Goal: Task Accomplishment & Management: Manage account settings

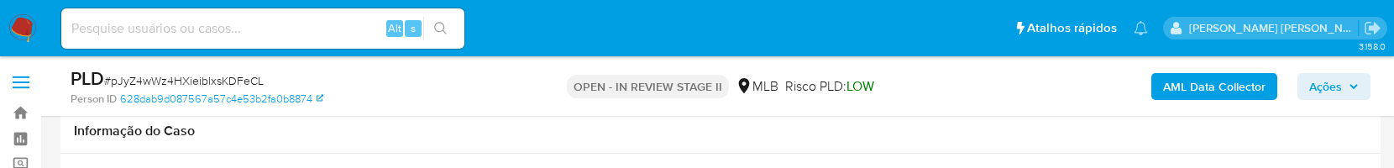
scroll to position [1791, 0]
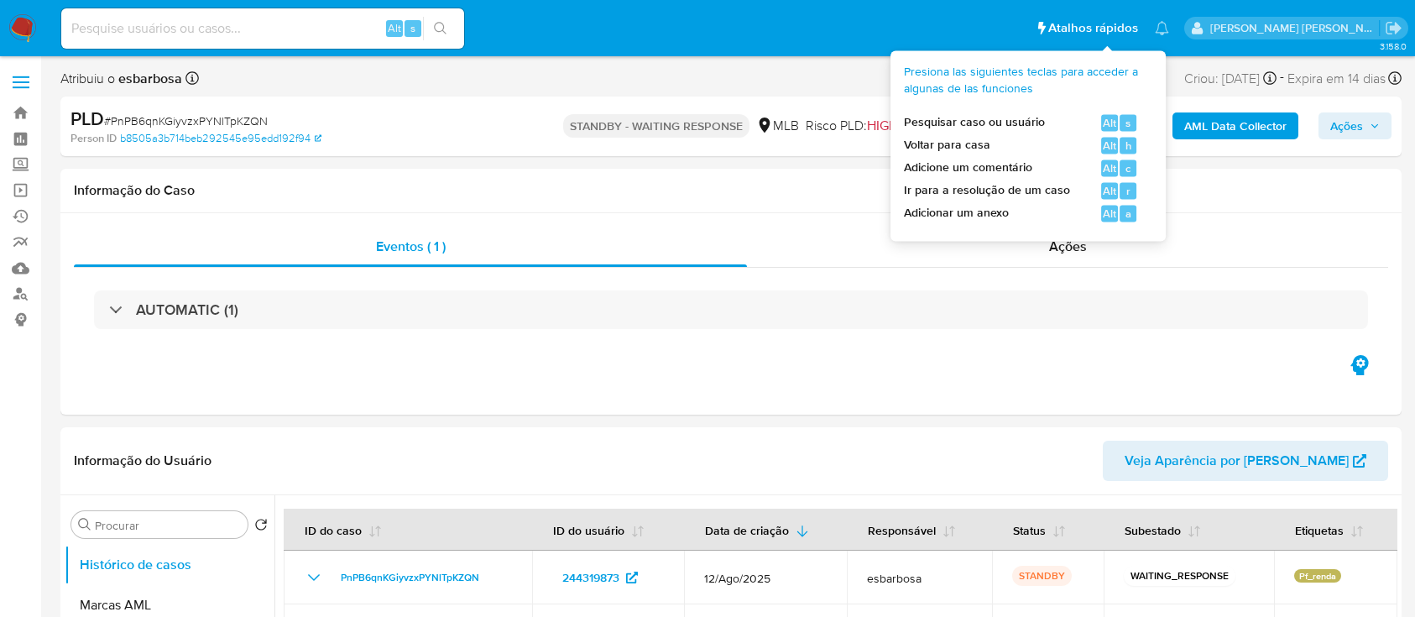
select select "10"
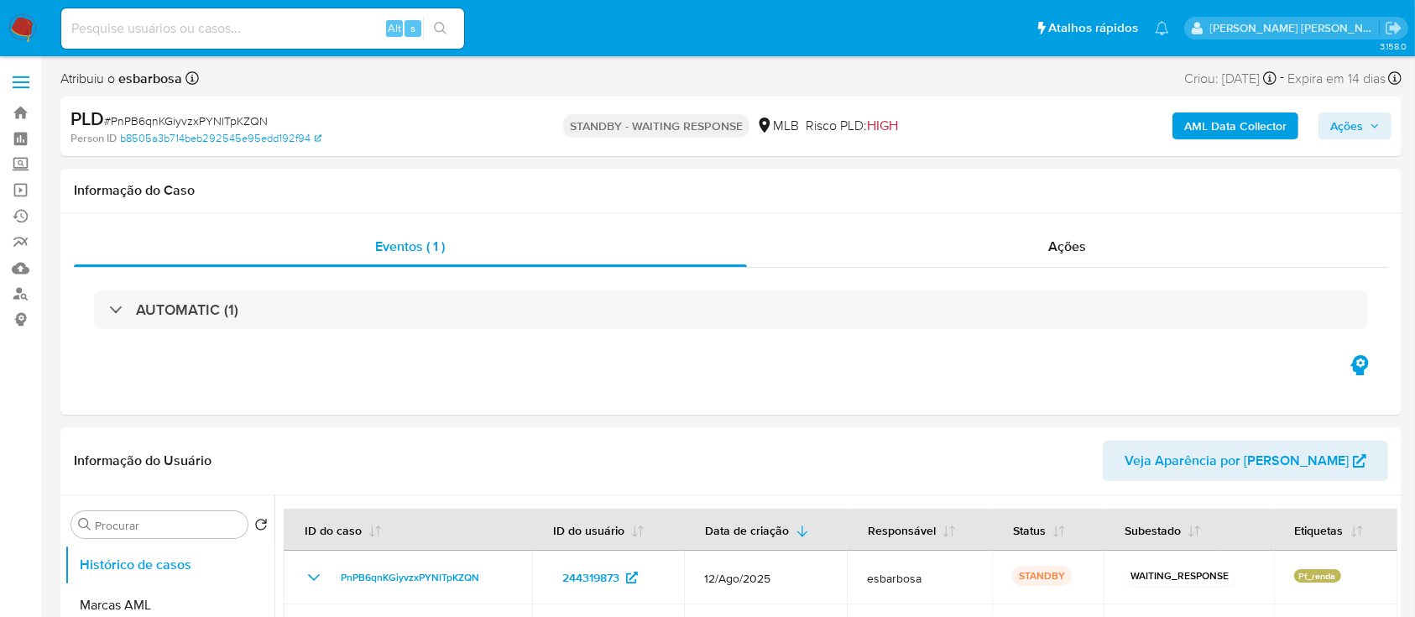
click at [195, 120] on span "# PnPB6qnKGiyvzxPYNlTpKZQN" at bounding box center [186, 120] width 164 height 17
copy span "PnPB6qnKGiyvzxPYNlTpKZQN"
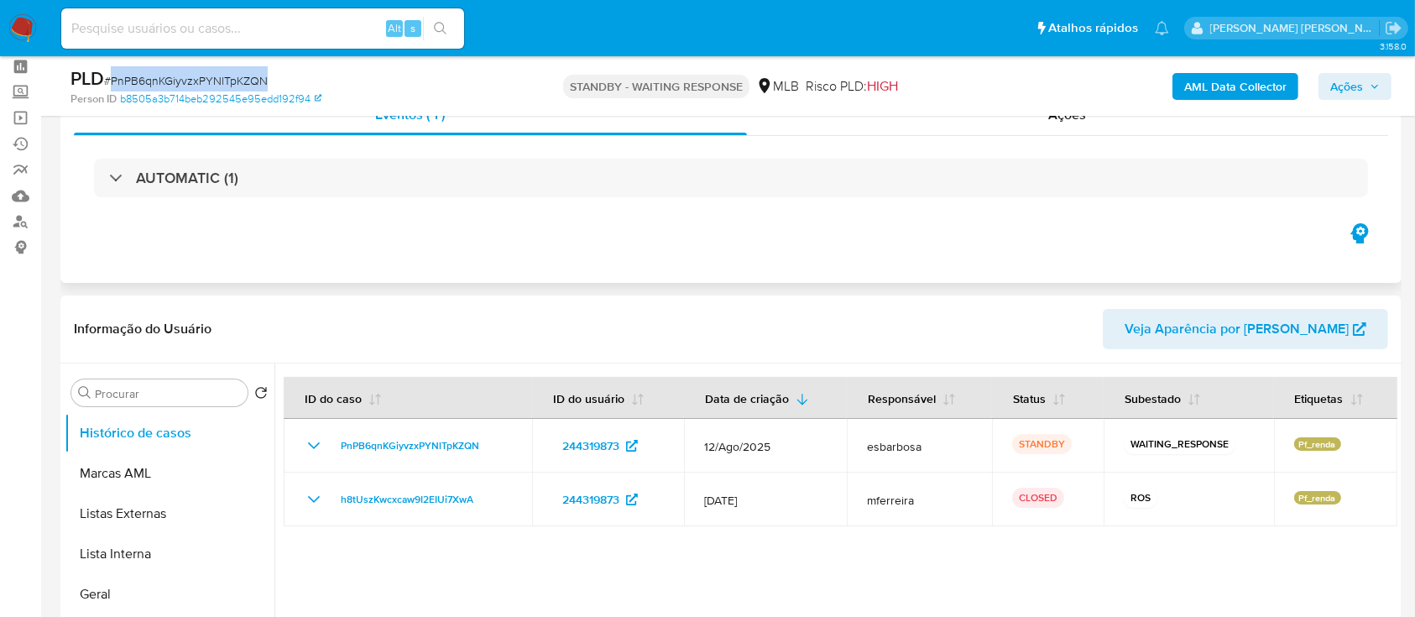
scroll to position [112, 0]
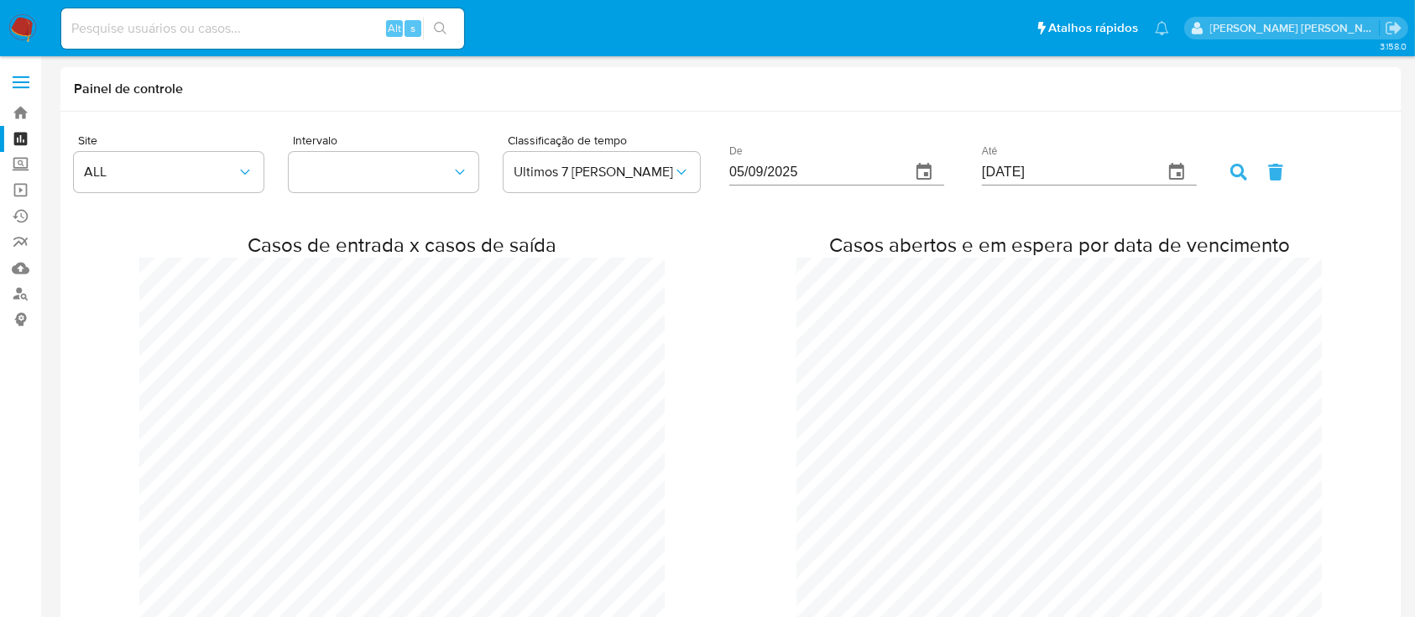
click at [23, 21] on img at bounding box center [22, 28] width 29 height 29
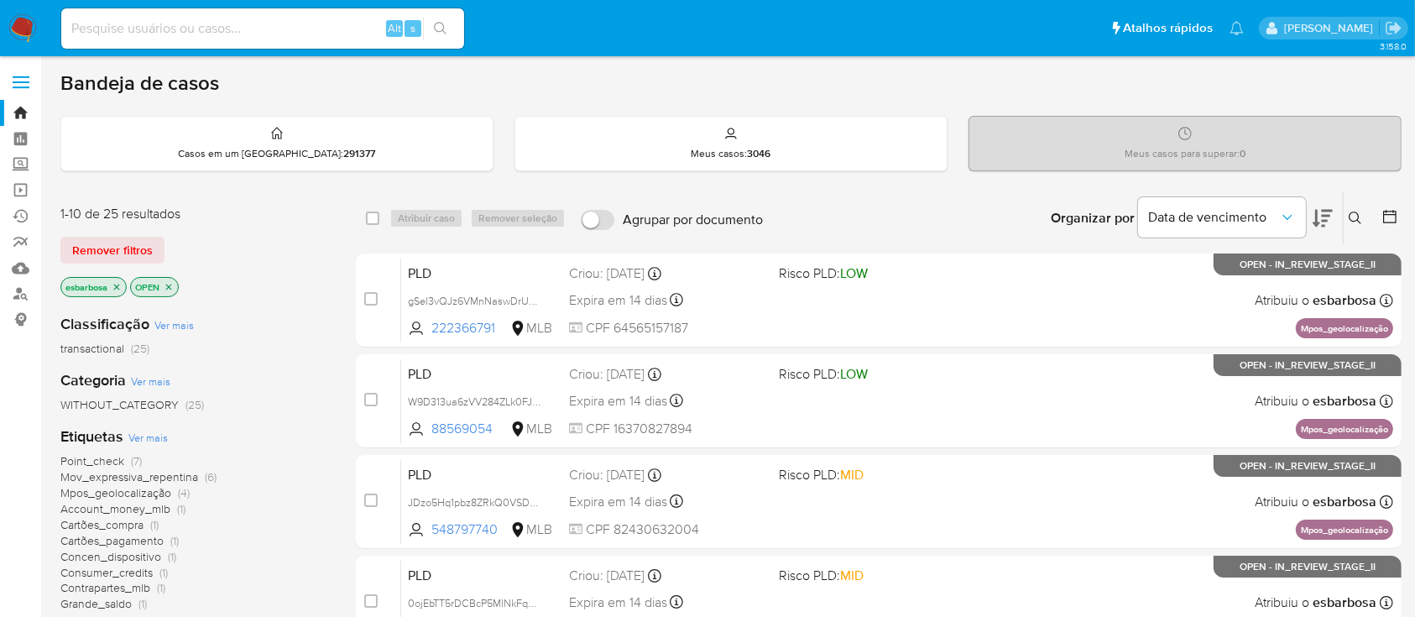
click at [1356, 225] on button at bounding box center [1358, 218] width 28 height 20
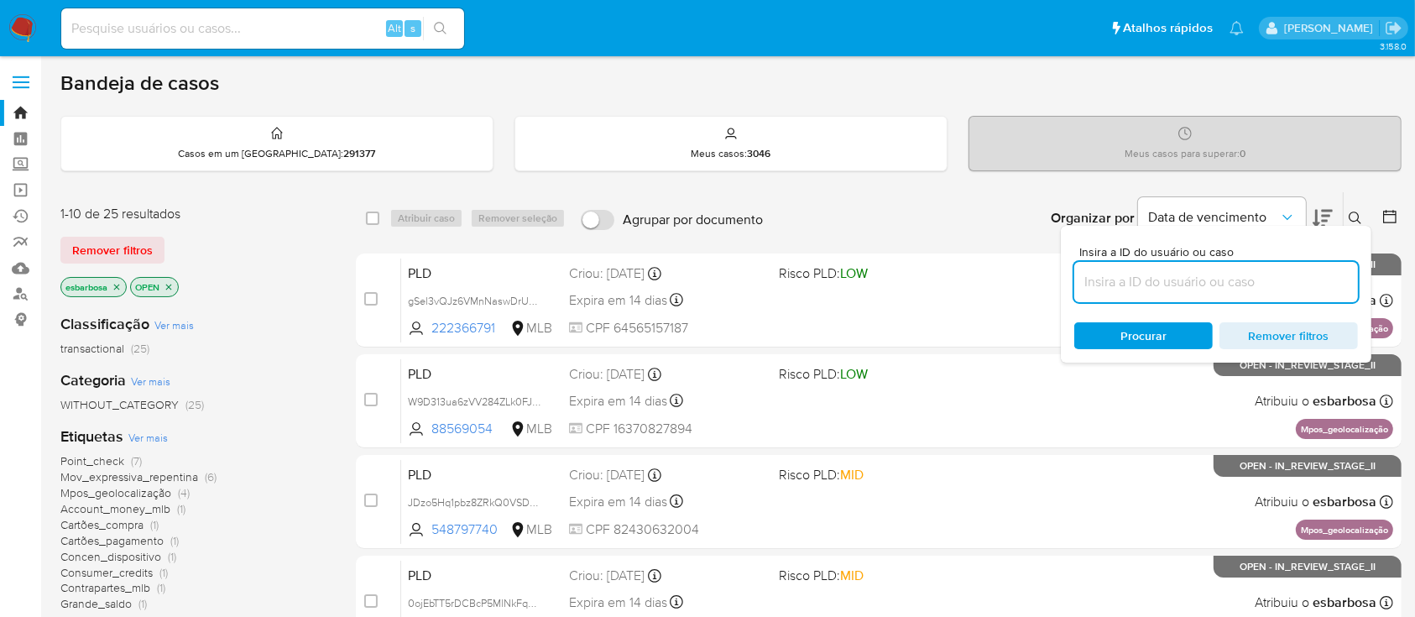
click at [1199, 277] on input at bounding box center [1217, 282] width 284 height 22
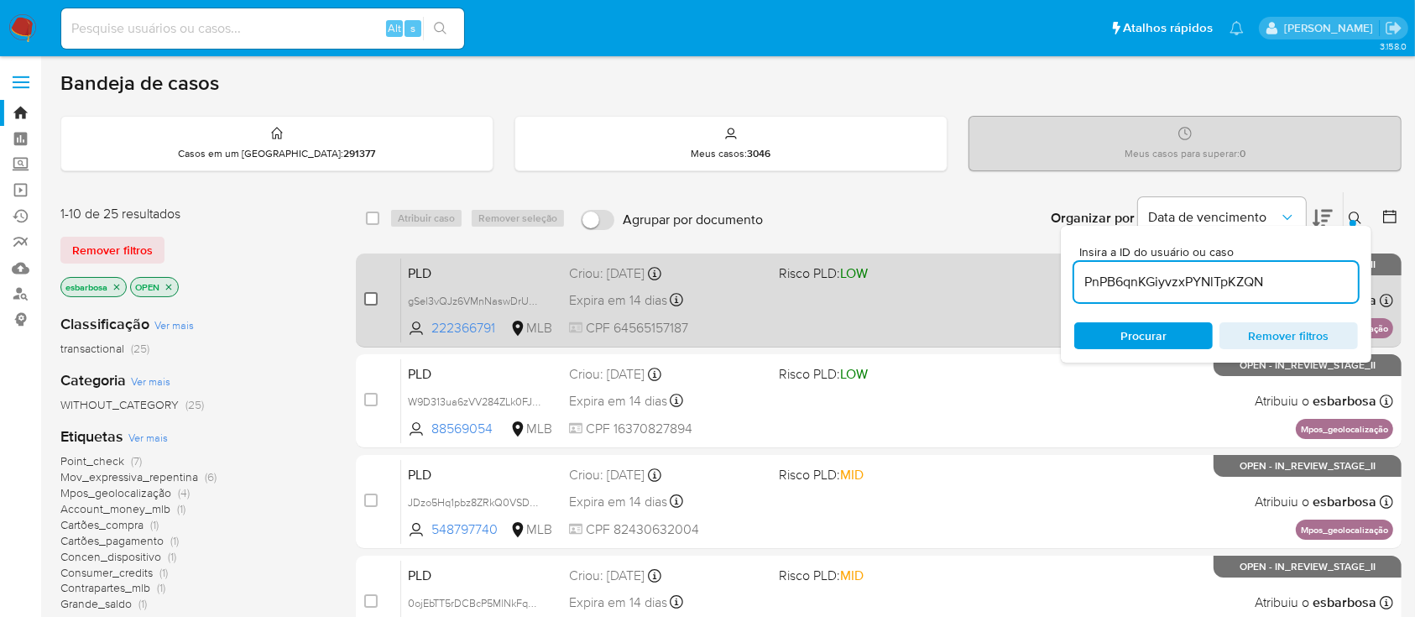
type input "PnPB6qnKGiyvzxPYNlTpKZQN"
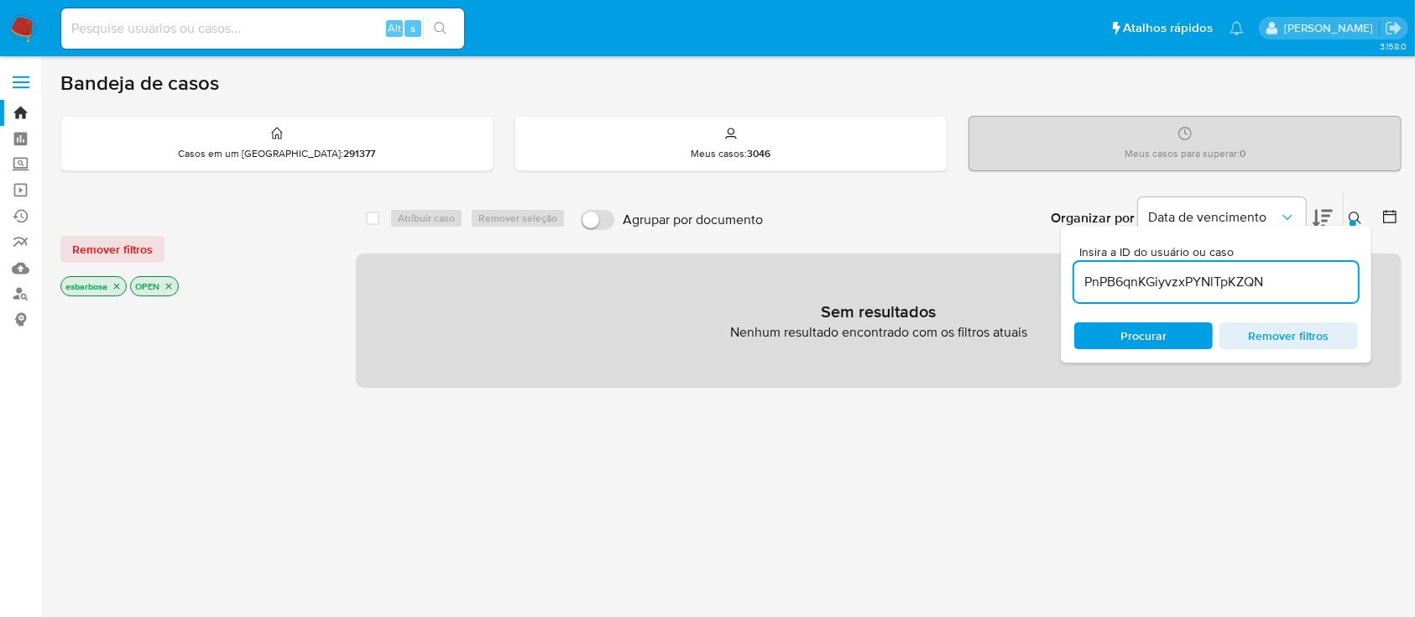
click at [174, 284] on icon "close-filter" at bounding box center [169, 286] width 10 height 10
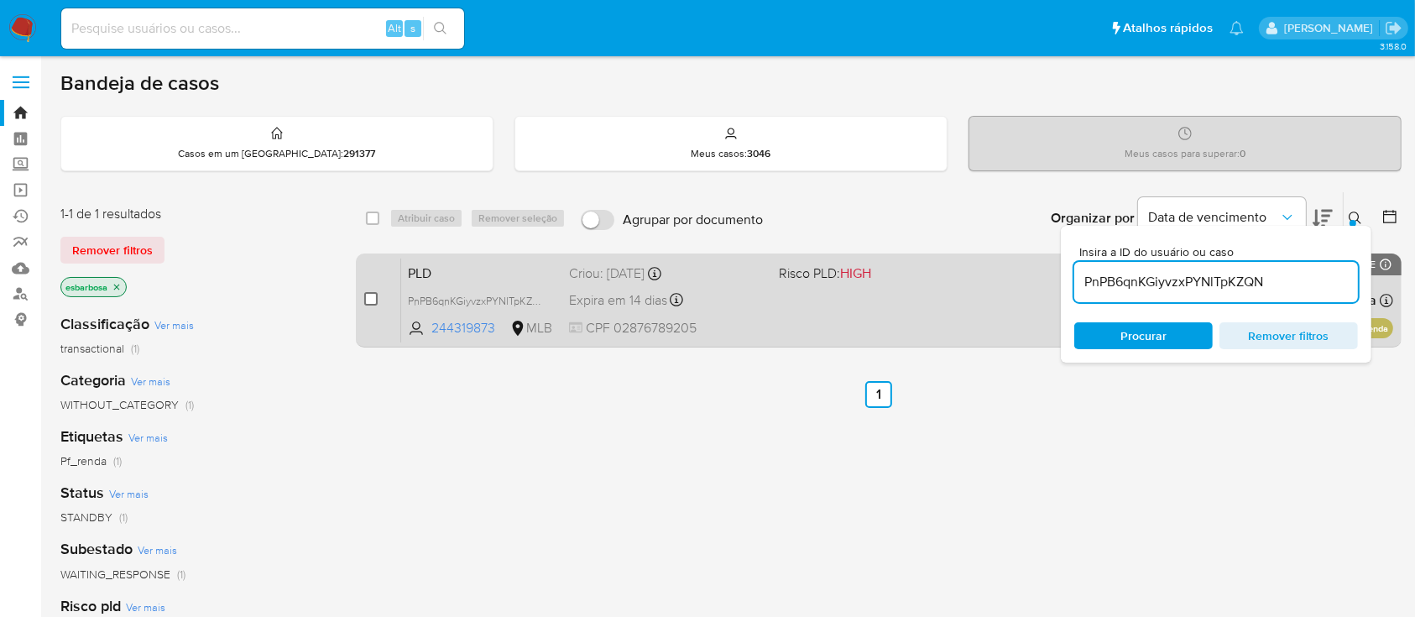
click at [371, 301] on input "checkbox" at bounding box center [370, 298] width 13 height 13
checkbox input "true"
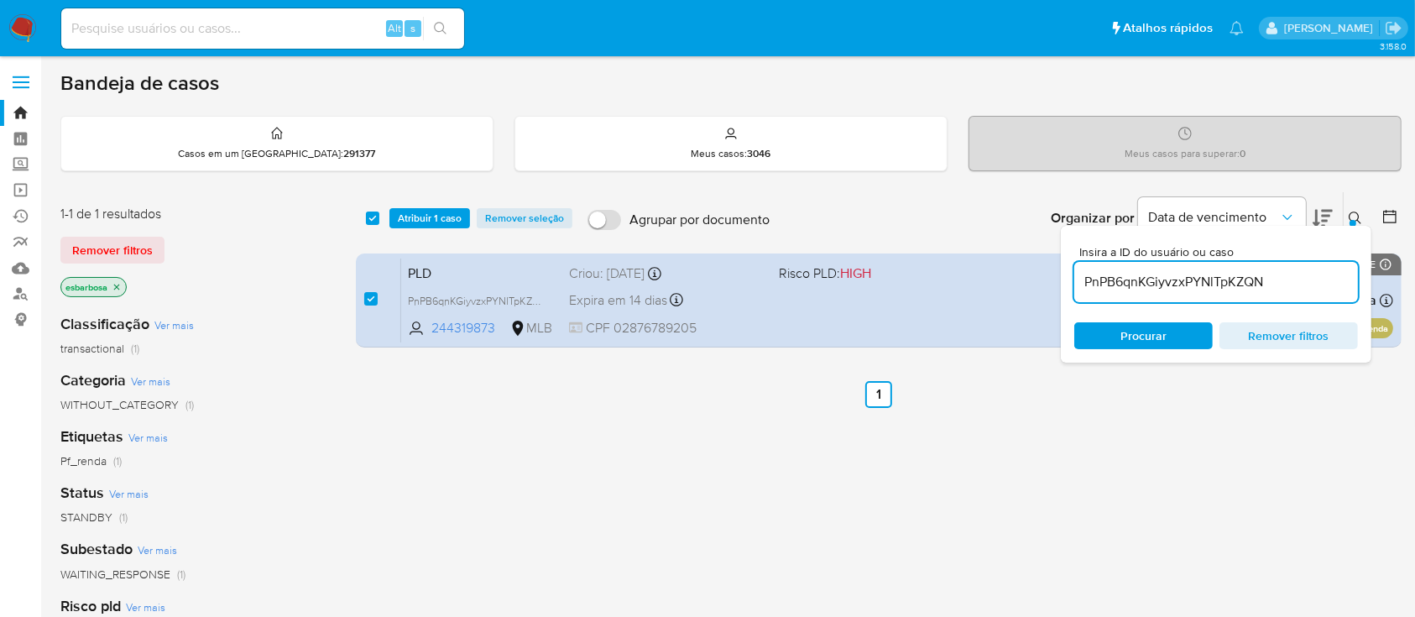
click at [442, 205] on div "select-all-cases-checkbox Atribuir 1 caso Remover seleção Agrupar por documento…" at bounding box center [879, 218] width 1046 height 52
click at [442, 211] on span "Atribuir 1 caso" at bounding box center [430, 218] width 64 height 17
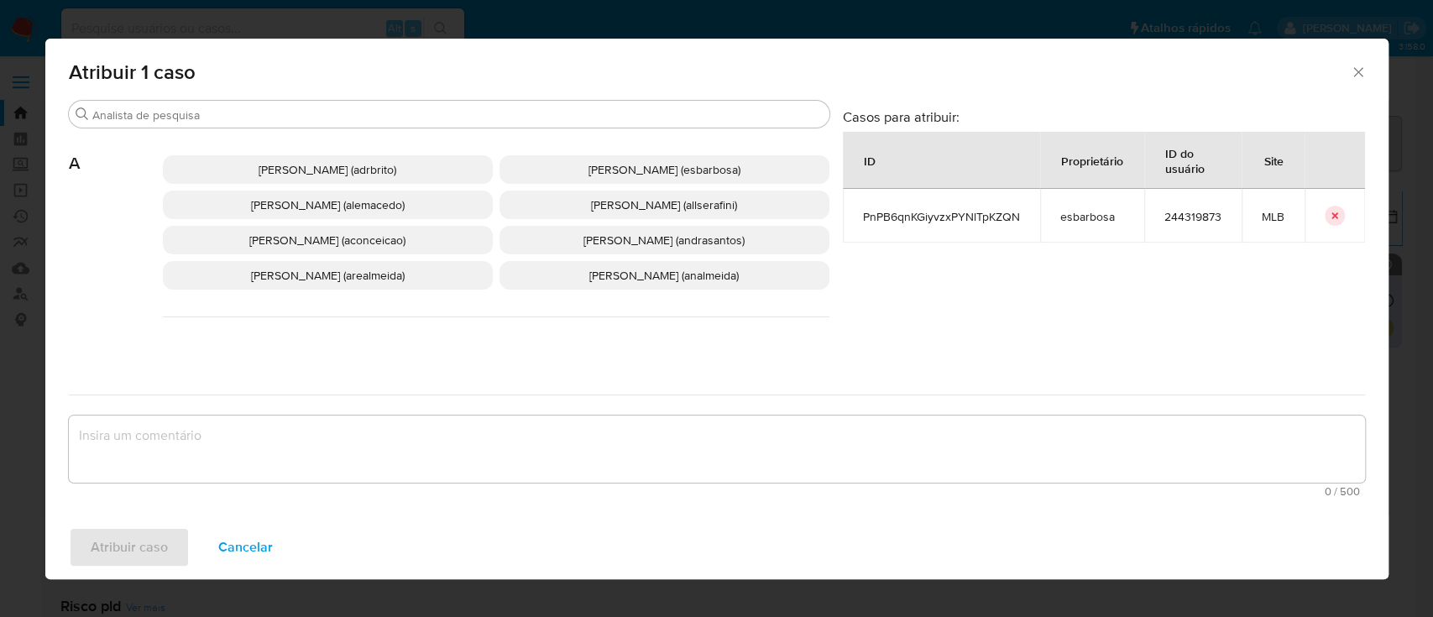
click at [593, 175] on span "Alessandra Da Silva Barbosa (esbarbosa)" at bounding box center [665, 169] width 152 height 17
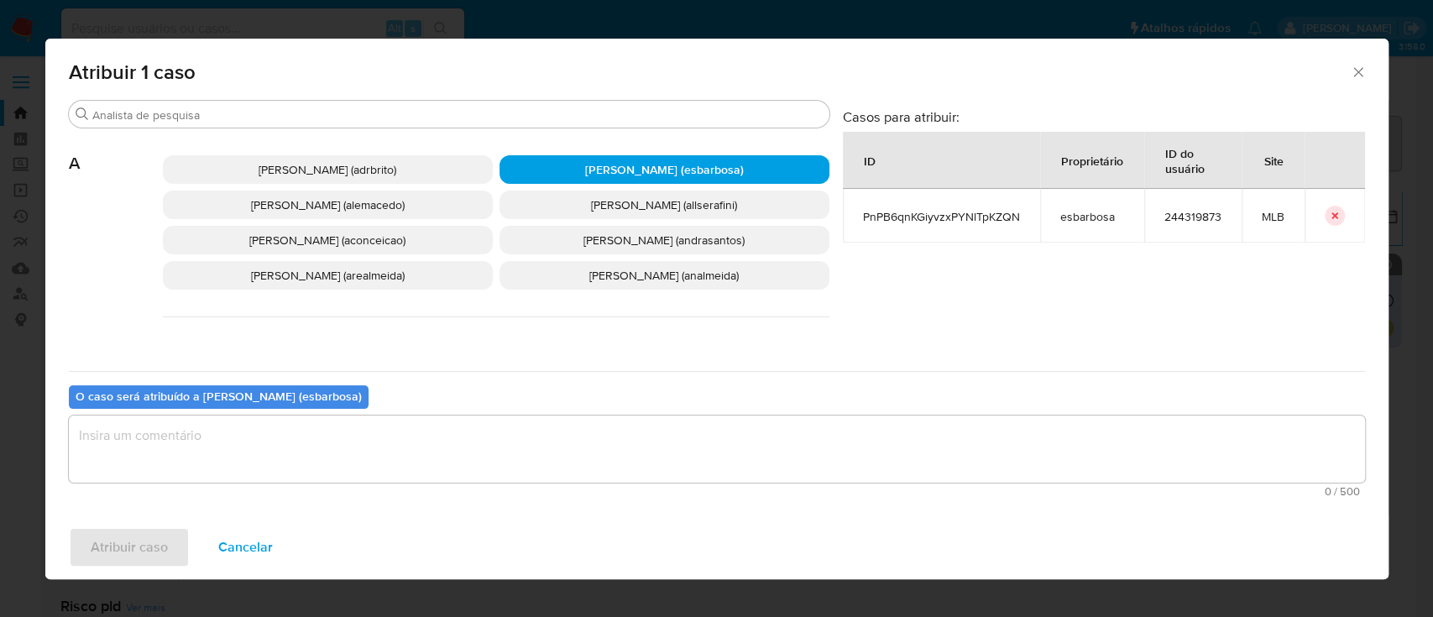
click at [437, 453] on textarea "assign-modal" at bounding box center [717, 449] width 1296 height 67
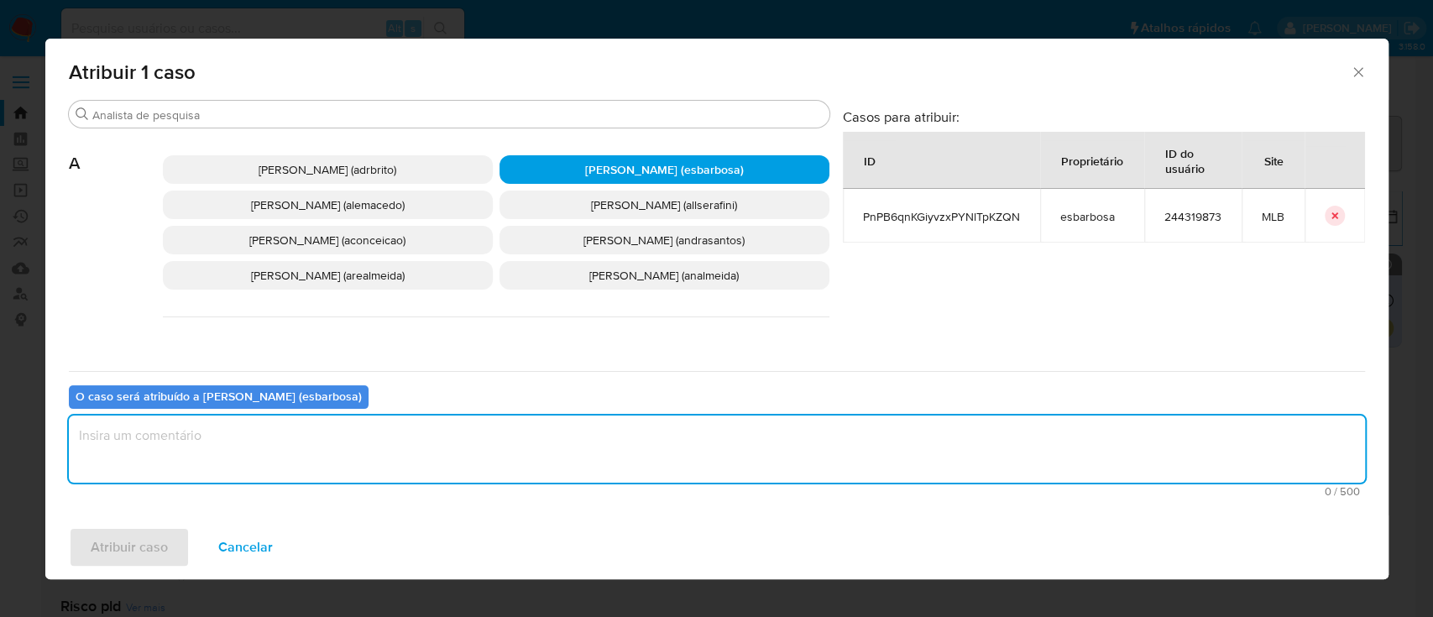
paste textarea "PnPB6qnKGiyvzxPYNlTpKZQN"
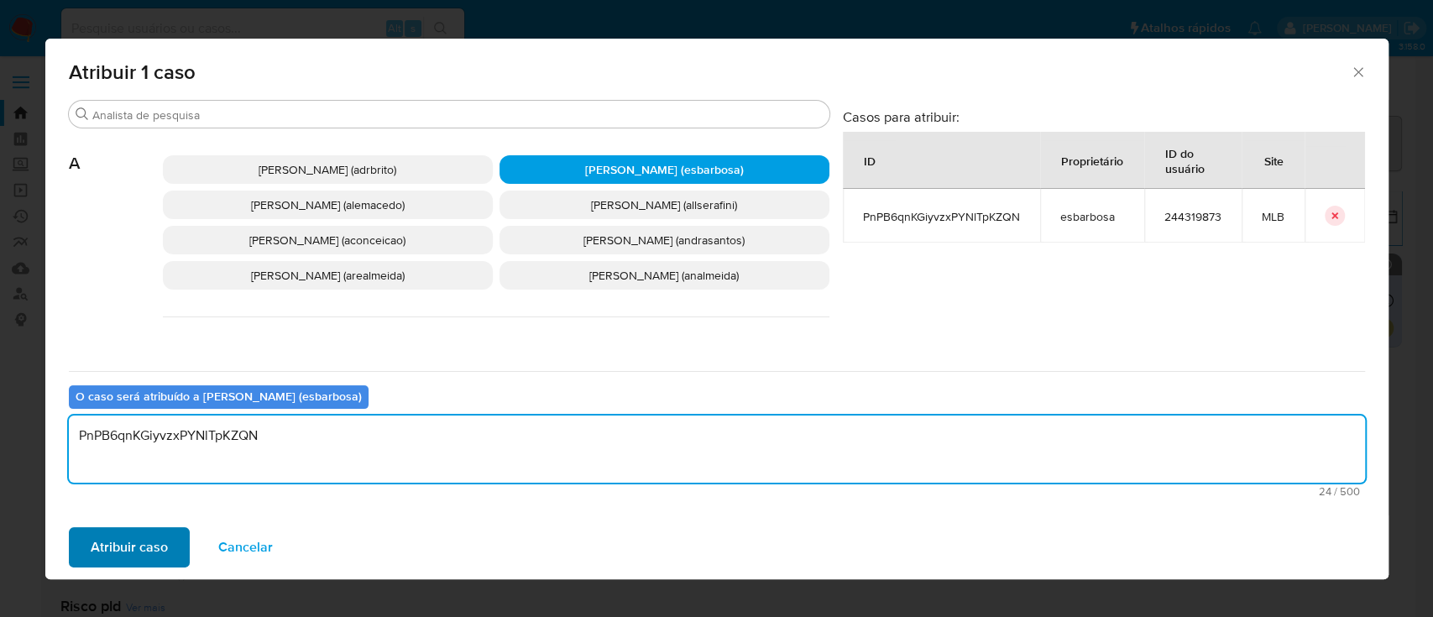
type textarea "PnPB6qnKGiyvzxPYNlTpKZQN"
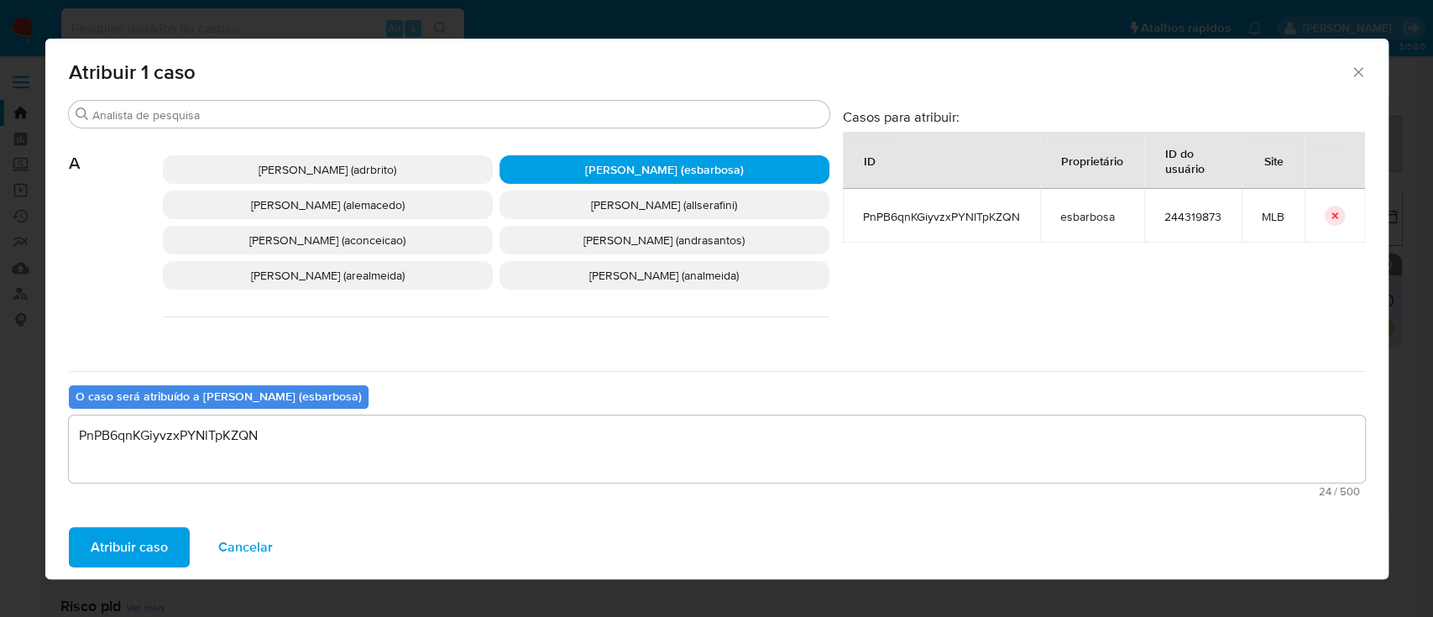
click at [157, 556] on span "Atribuir caso" at bounding box center [129, 547] width 77 height 37
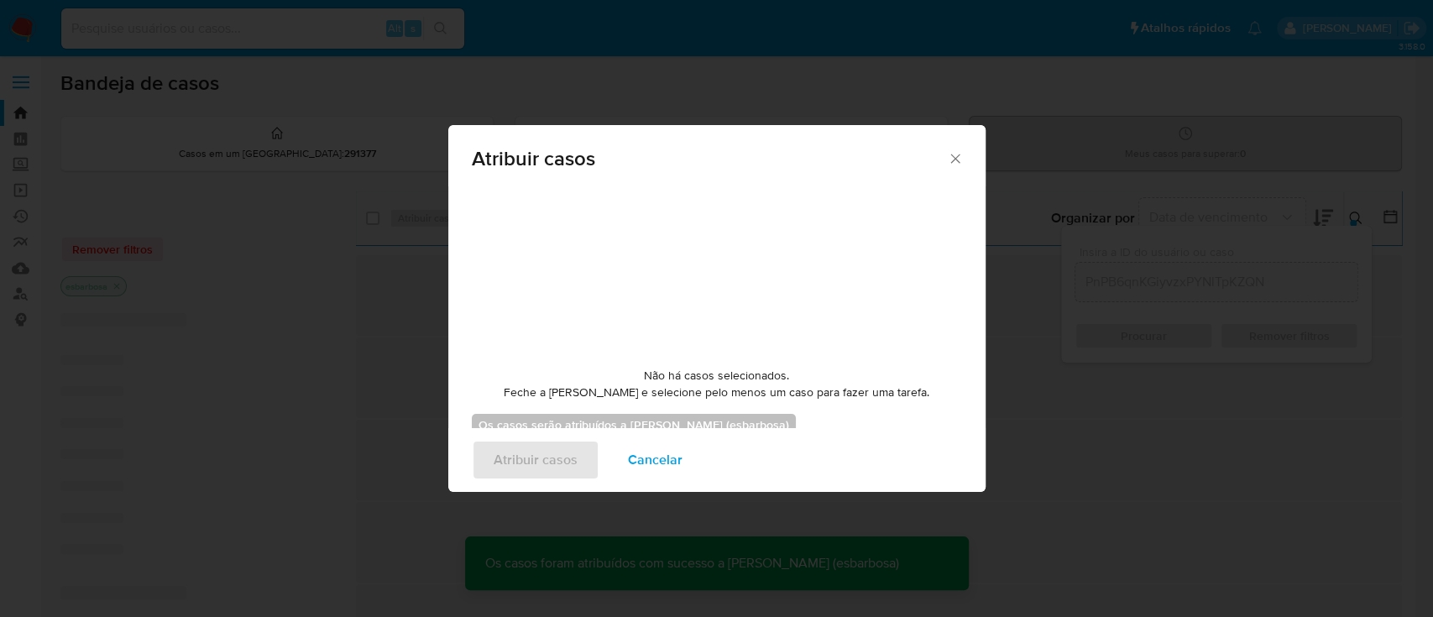
checkbox input "false"
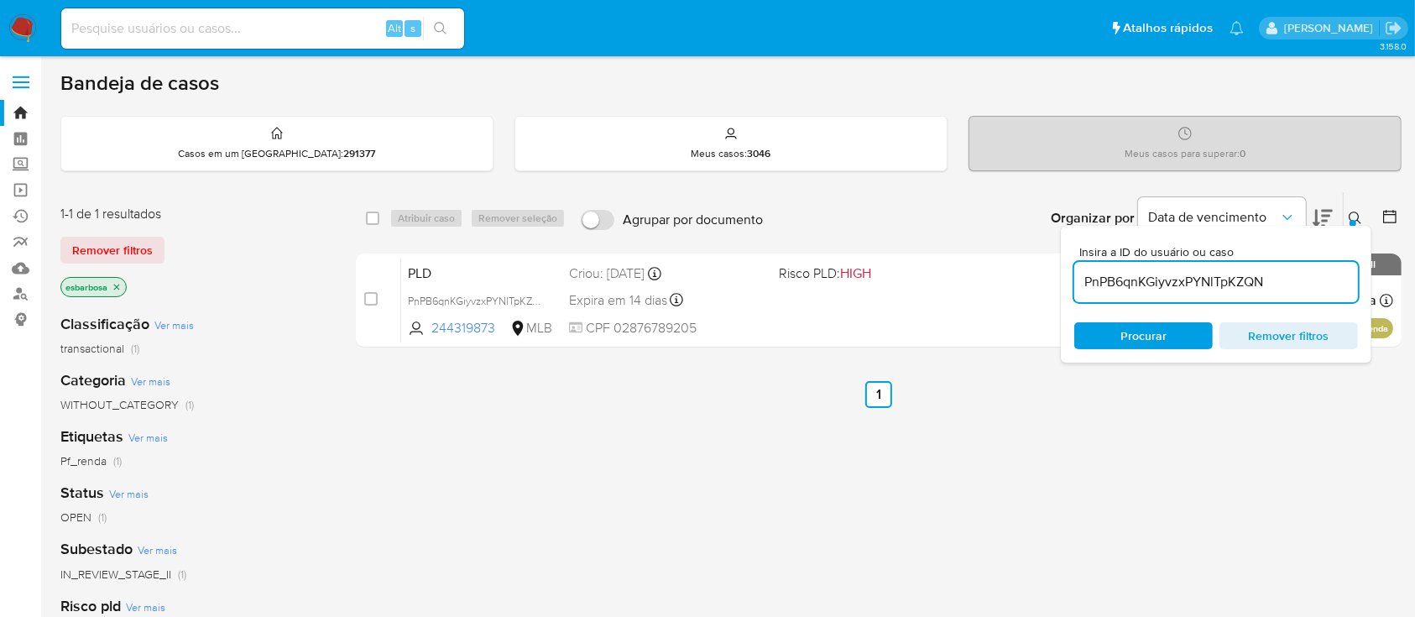
click at [1255, 281] on input "PnPB6qnKGiyvzxPYNlTpKZQN" at bounding box center [1217, 282] width 284 height 22
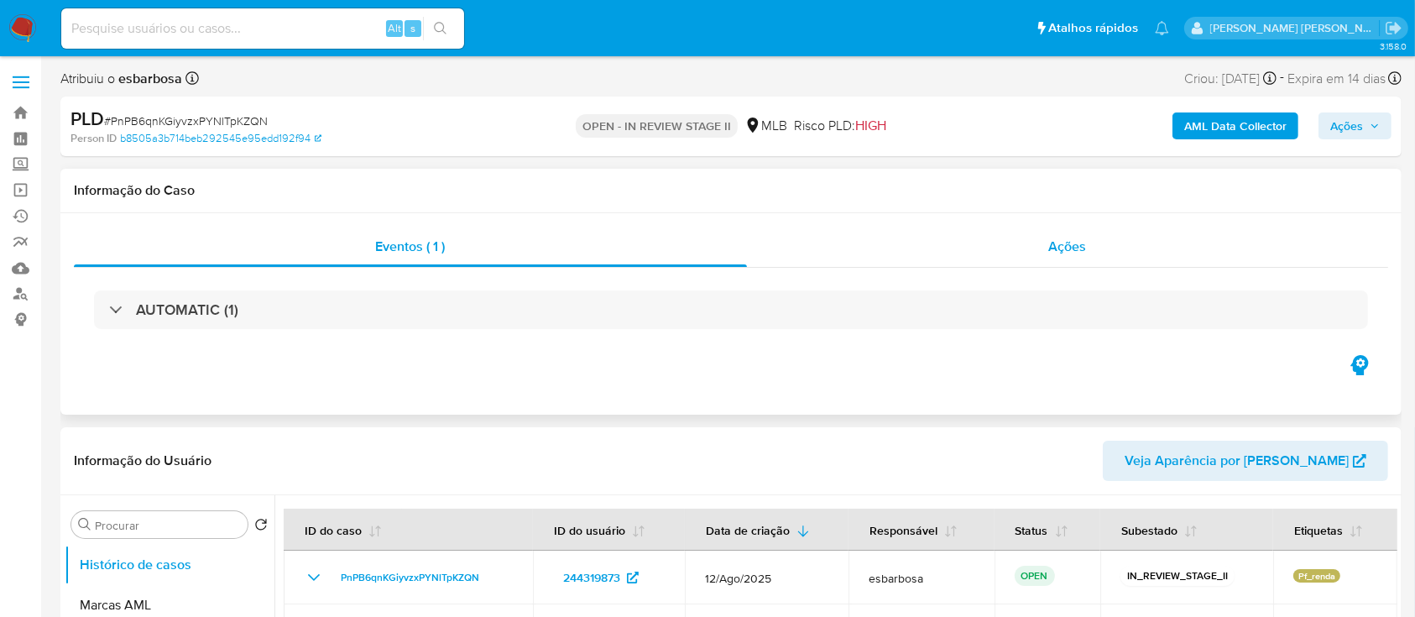
select select "10"
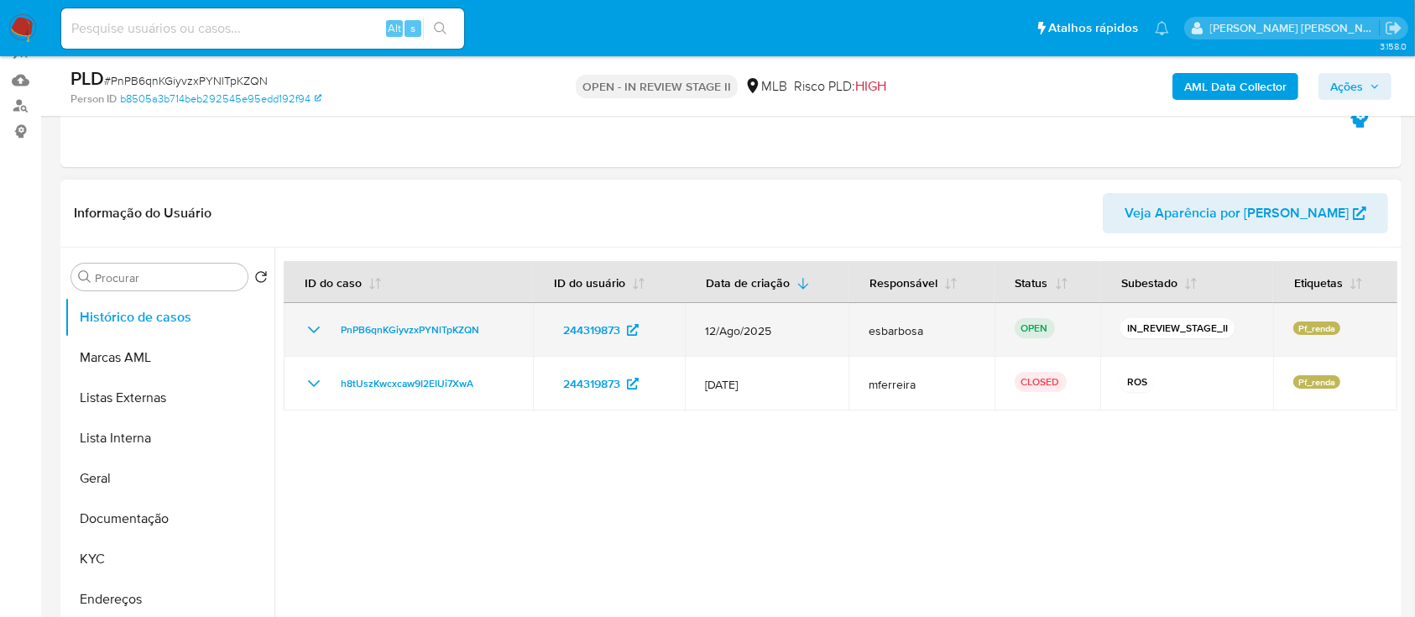
scroll to position [223, 0]
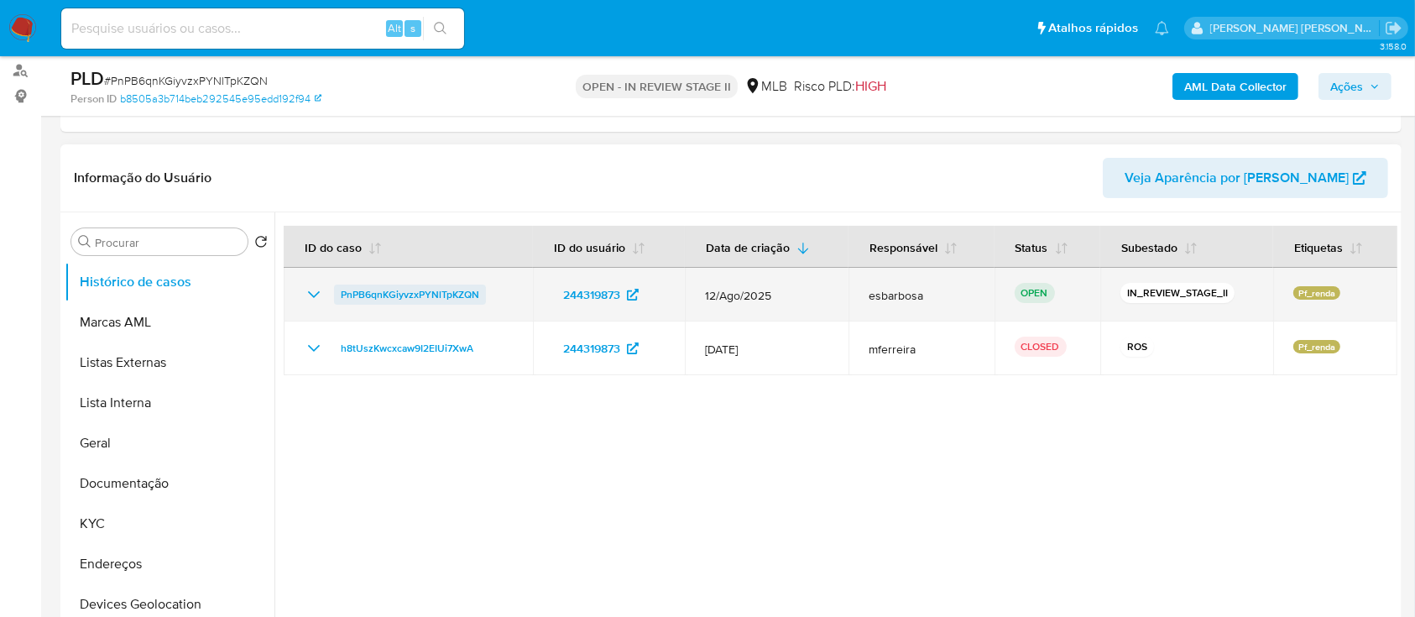
drag, startPoint x: 493, startPoint y: 300, endPoint x: 340, endPoint y: 293, distance: 152.9
click at [340, 293] on div "PnPB6qnKGiyvzxPYNlTpKZQN" at bounding box center [408, 295] width 209 height 20
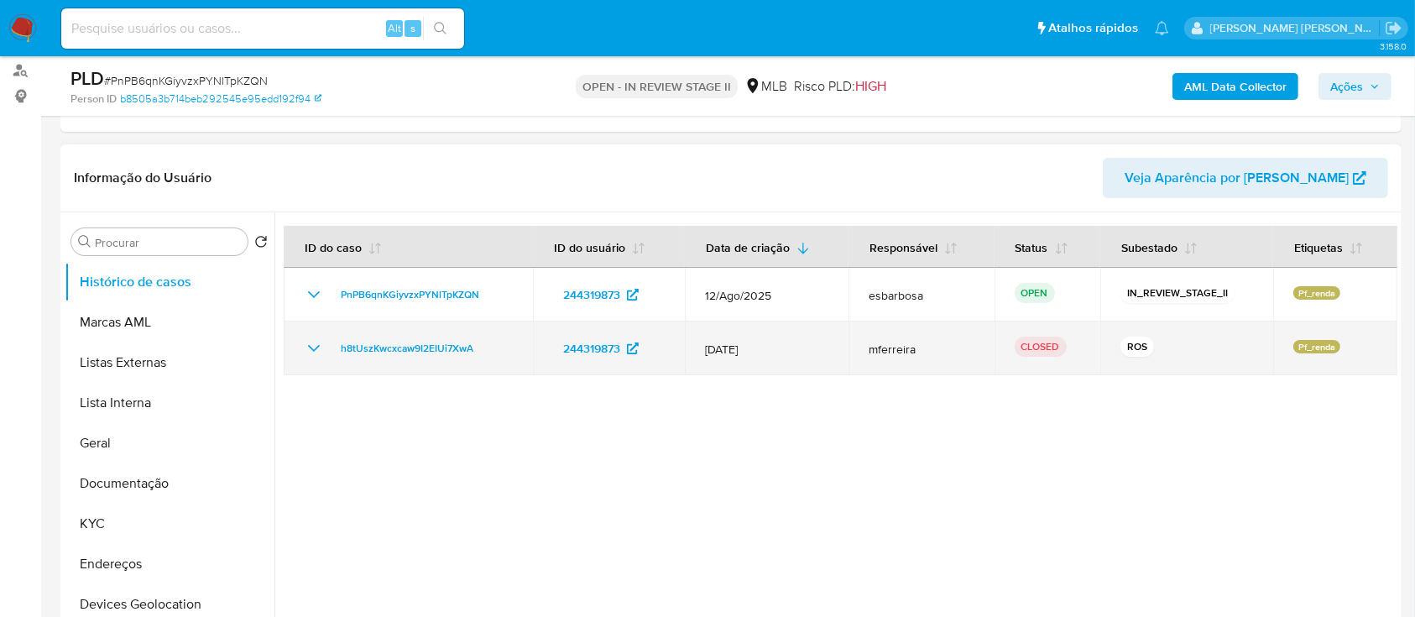
click at [310, 347] on icon "Mostrar/Ocultar" at bounding box center [314, 348] width 20 height 20
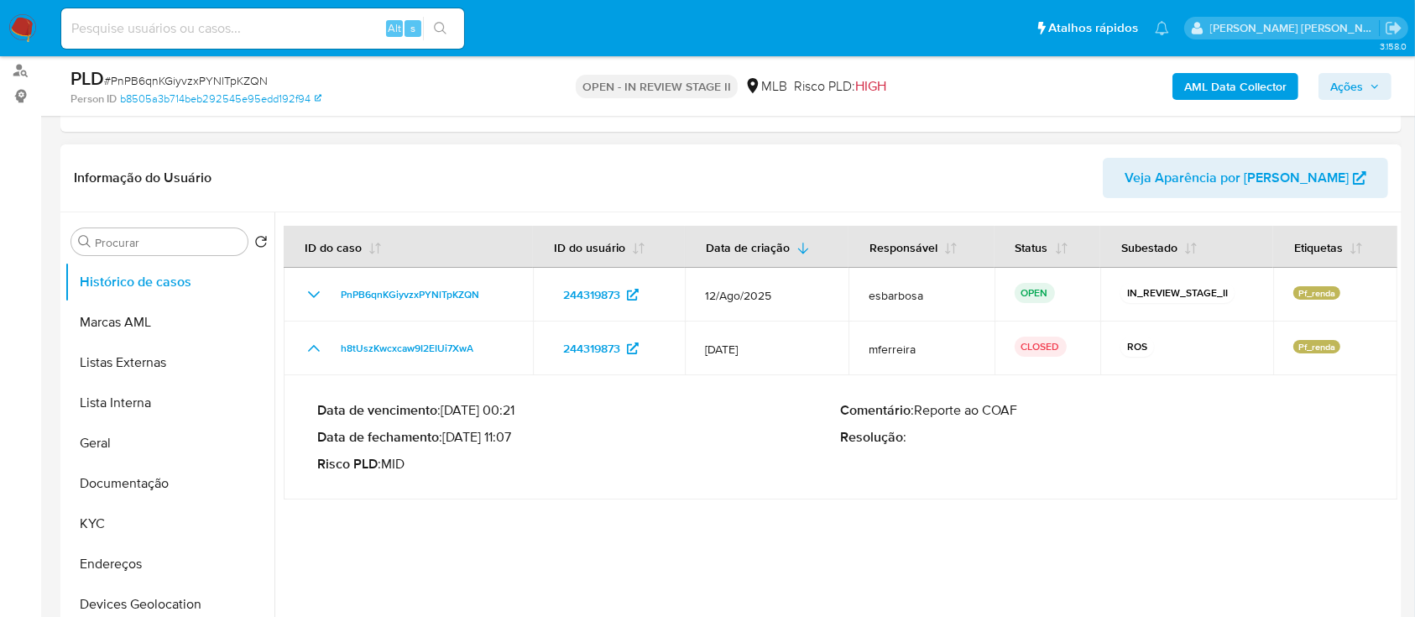
drag, startPoint x: 513, startPoint y: 435, endPoint x: 448, endPoint y: 440, distance: 64.8
click at [448, 440] on p "Data de fechamento : [DATE] 11:07" at bounding box center [579, 437] width 524 height 17
